Goal: Task Accomplishment & Management: Manage account settings

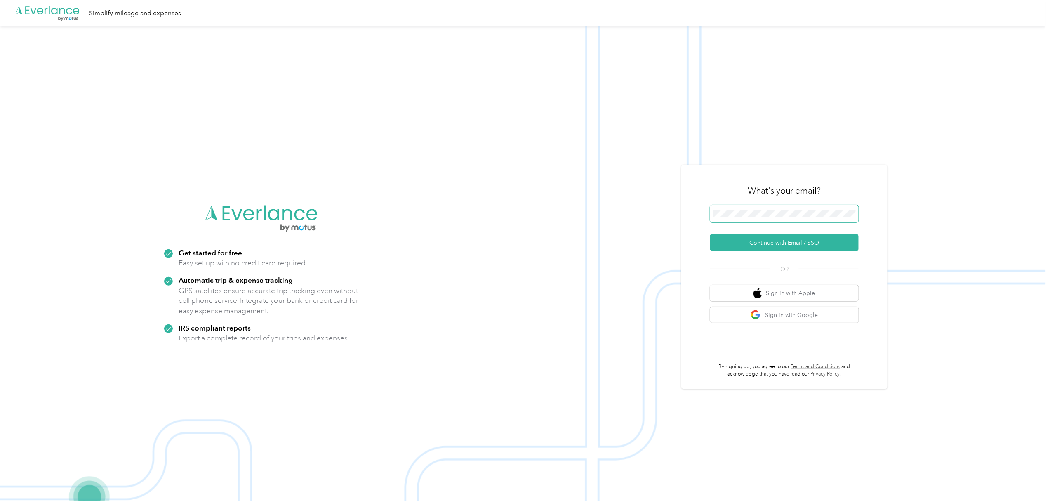
click at [780, 219] on span at bounding box center [784, 213] width 148 height 17
click at [807, 243] on button "Continue with Email / SSO" at bounding box center [784, 242] width 148 height 17
click at [817, 221] on span at bounding box center [784, 213] width 148 height 17
click at [794, 241] on button "Continue with Email / SSO" at bounding box center [784, 242] width 148 height 17
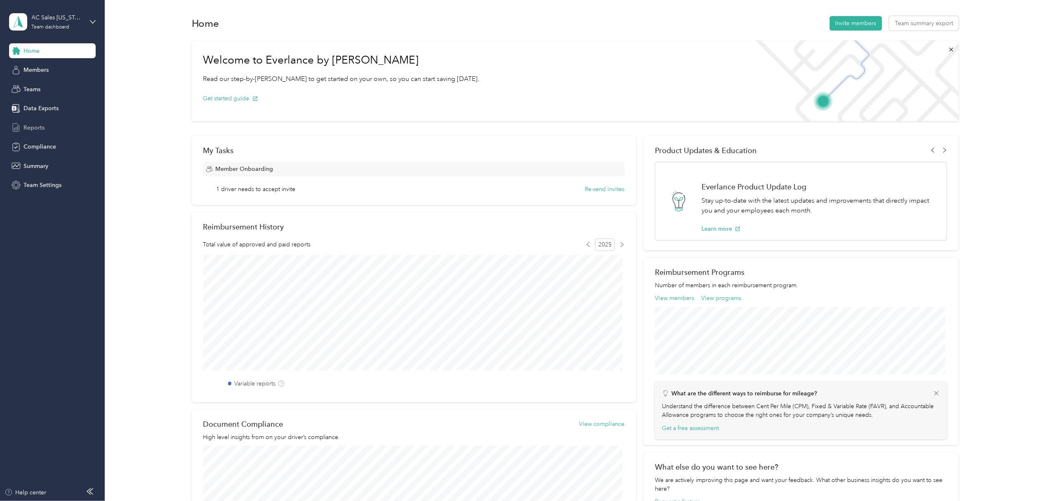
click at [35, 130] on span "Reports" at bounding box center [34, 127] width 21 height 9
